Goal: Use online tool/utility: Utilize a website feature to perform a specific function

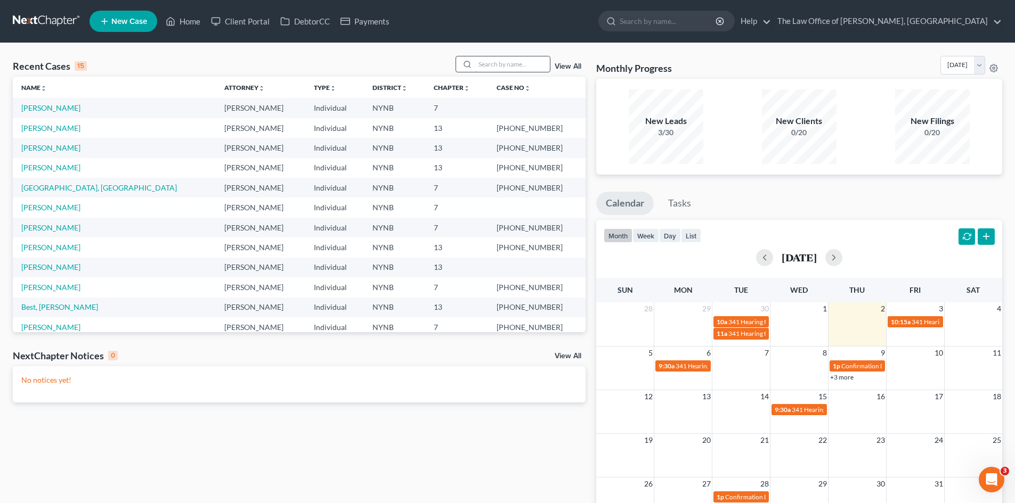
click at [482, 66] on input "search" at bounding box center [512, 63] width 75 height 15
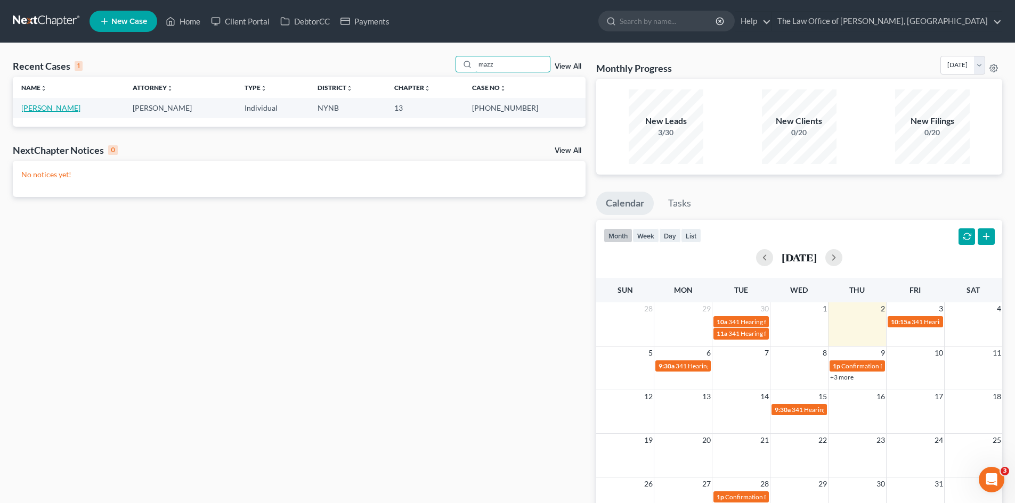
type input "mazz"
click at [43, 106] on link "Mazzanoble, Kristen" at bounding box center [50, 107] width 59 height 9
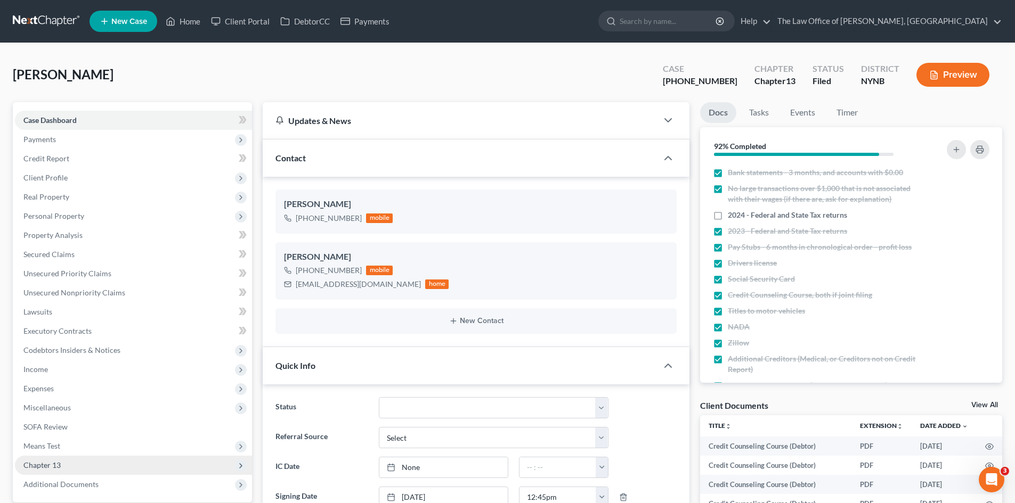
scroll to position [320, 0]
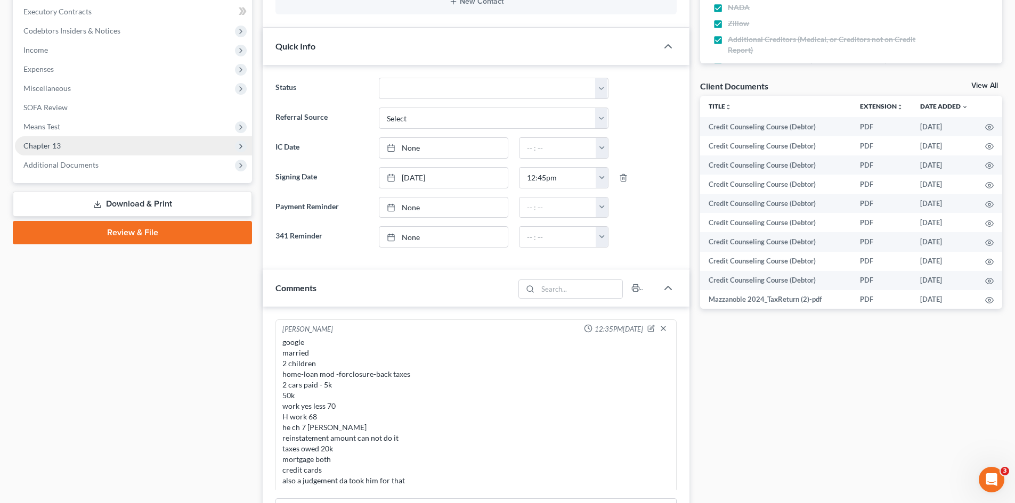
click at [63, 144] on span "Chapter 13" at bounding box center [133, 145] width 237 height 19
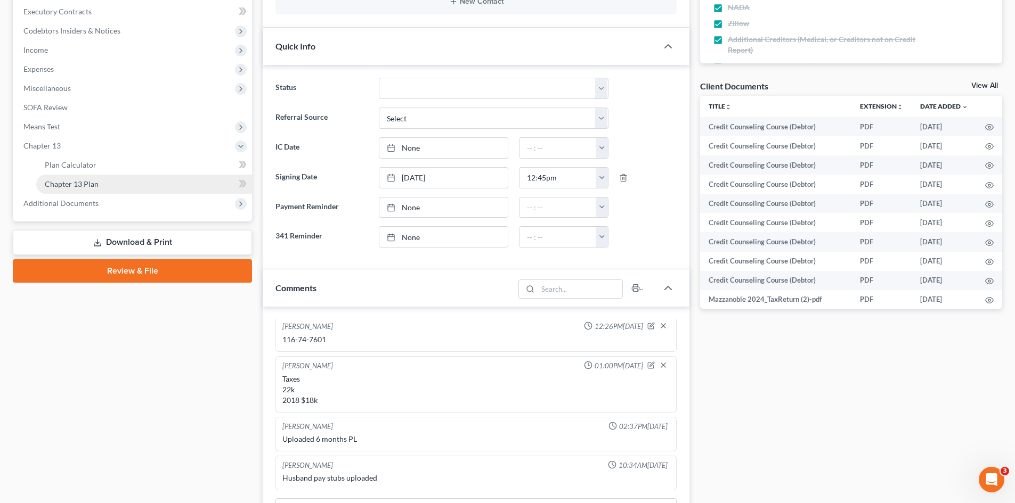
scroll to position [910, 0]
click at [77, 167] on span "Plan Calculator" at bounding box center [71, 164] width 52 height 9
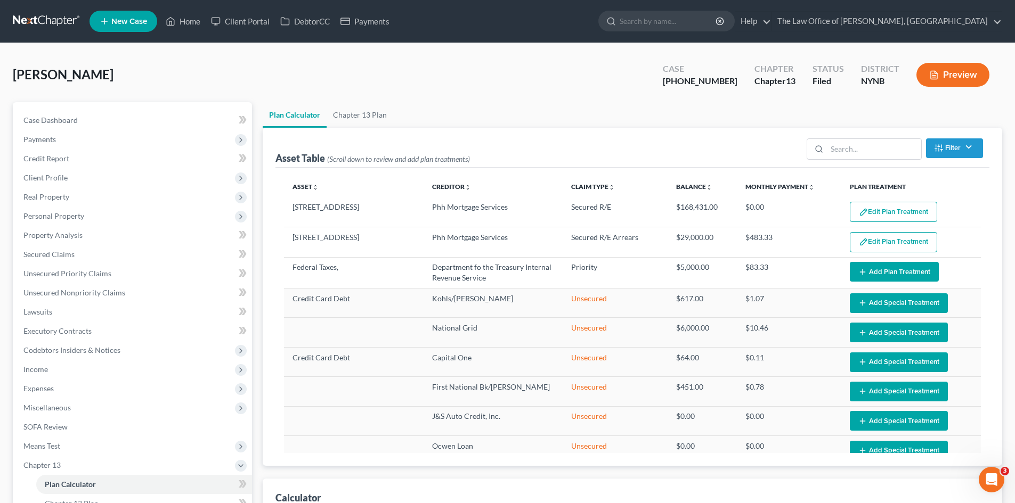
select select "59"
